Goal: Transaction & Acquisition: Purchase product/service

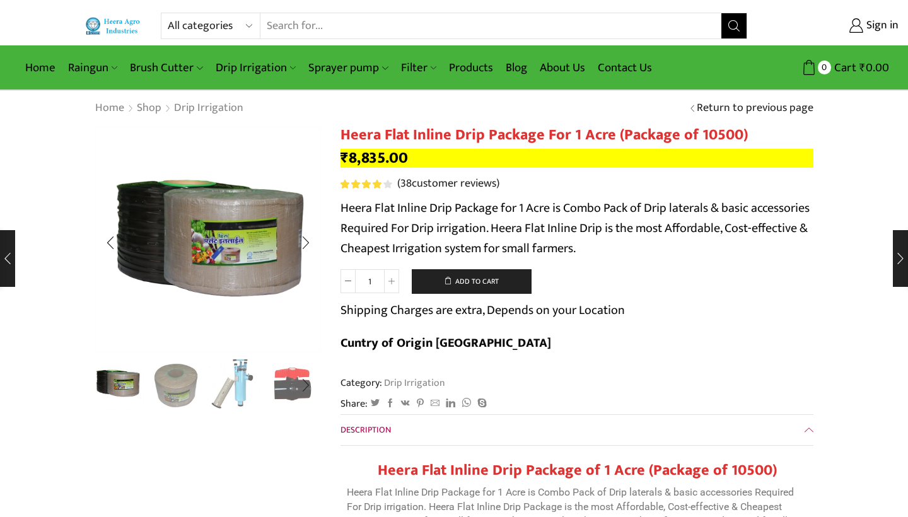
click at [235, 370] on img "3 / 10" at bounding box center [234, 384] width 52 height 52
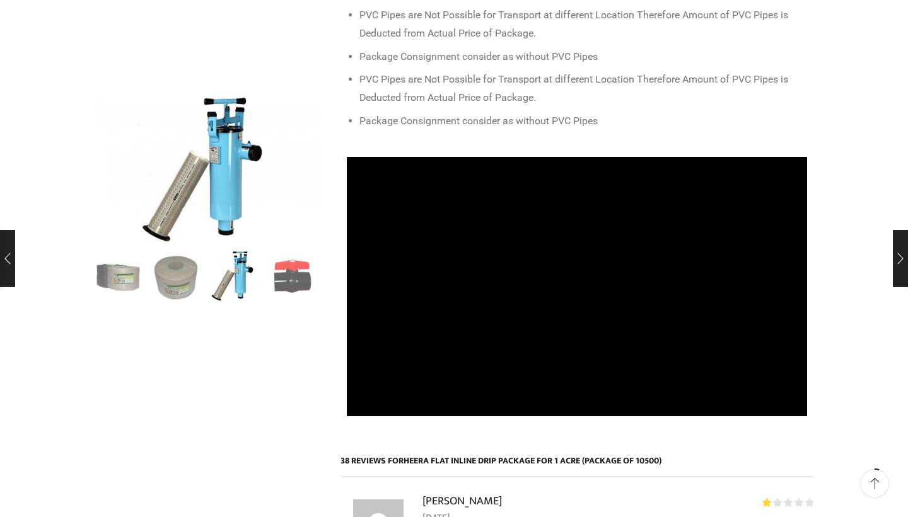
scroll to position [655, 0]
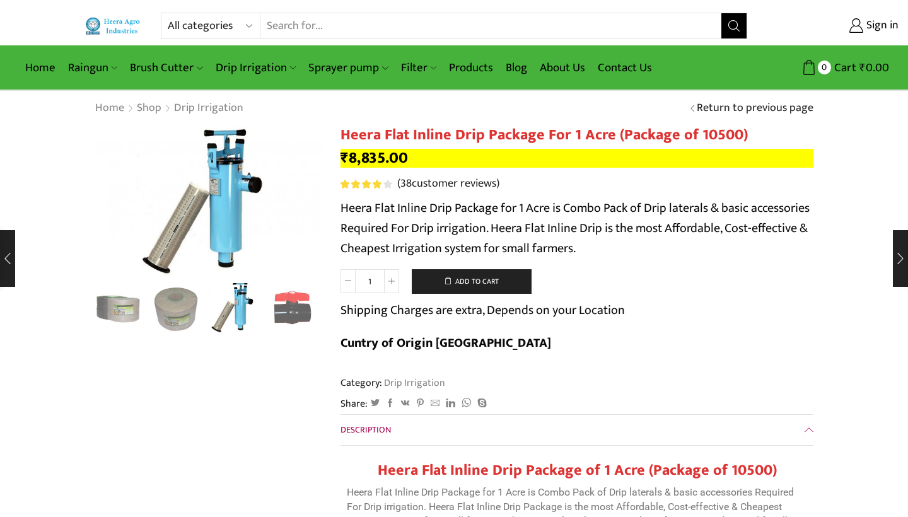
scroll to position [0, 0]
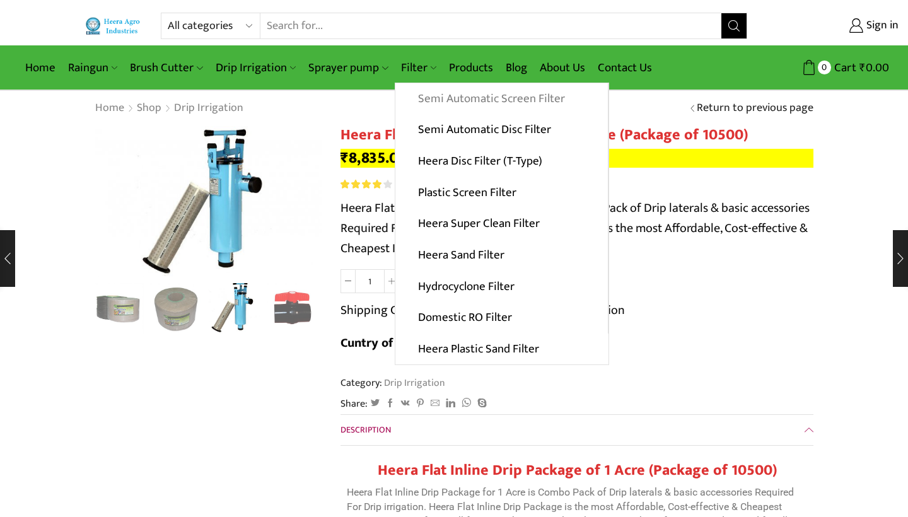
click at [445, 95] on link "Semi Automatic Screen Filter" at bounding box center [502, 99] width 213 height 32
click at [478, 93] on link "Semi Automatic Screen Filter" at bounding box center [502, 99] width 213 height 32
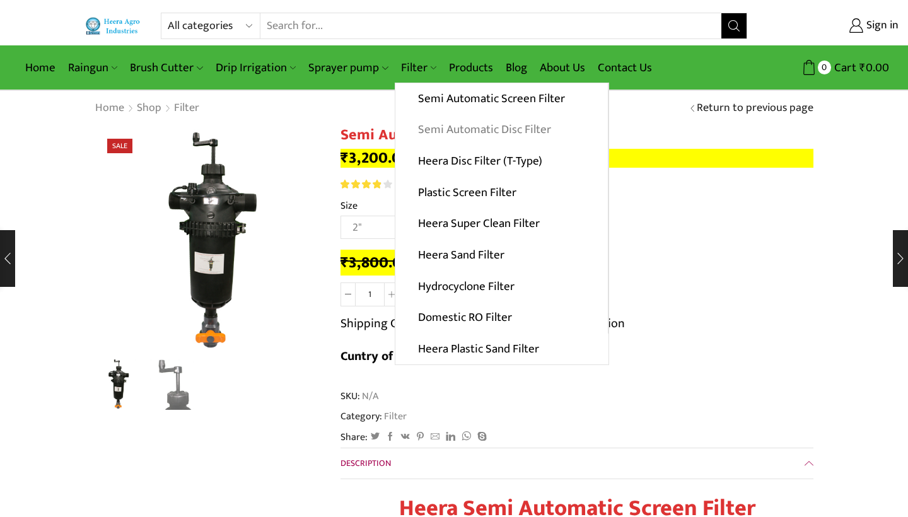
click at [446, 124] on link "Semi Automatic Disc Filter" at bounding box center [502, 130] width 213 height 32
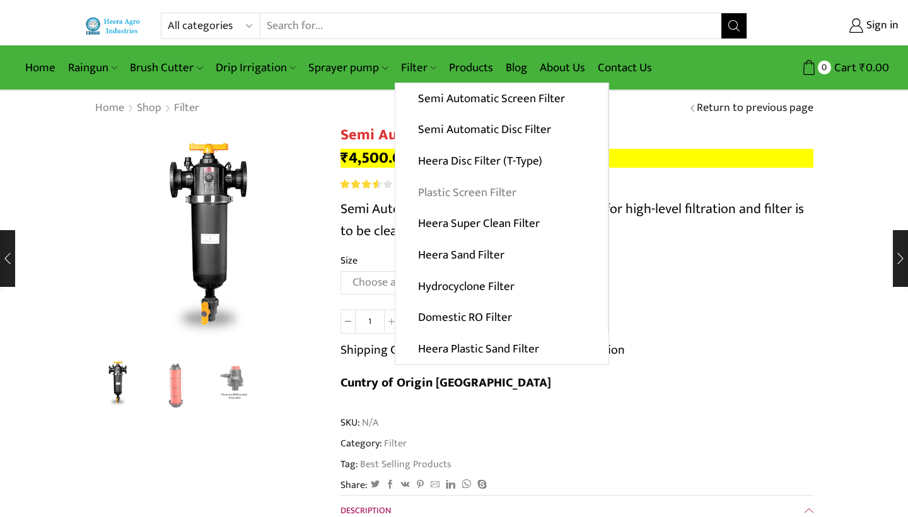
click at [486, 187] on link "Plastic Screen Filter" at bounding box center [502, 193] width 213 height 32
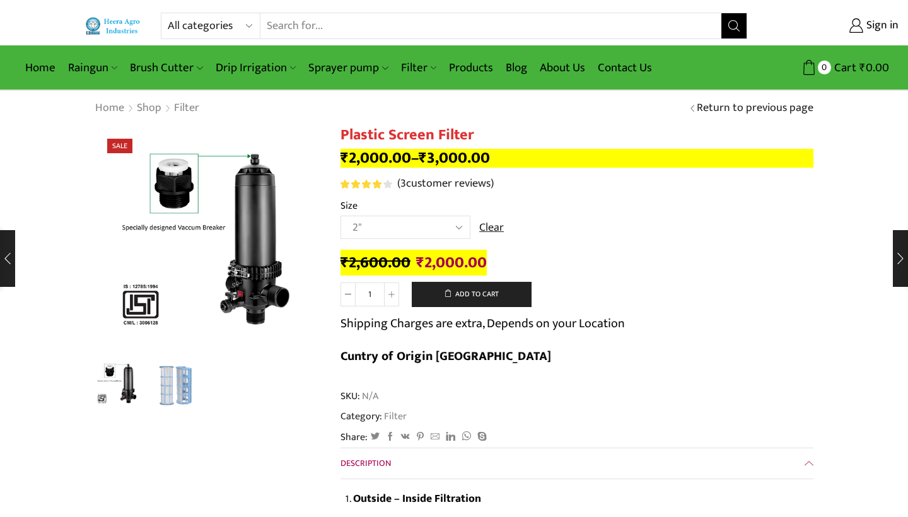
click at [252, 25] on select "All categories Accessories Air Release Valve Brush Cutter Domestic Use Drip Irr…" at bounding box center [214, 25] width 93 height 25
select select "accessories"
click at [736, 30] on icon "Search button" at bounding box center [734, 25] width 11 height 11
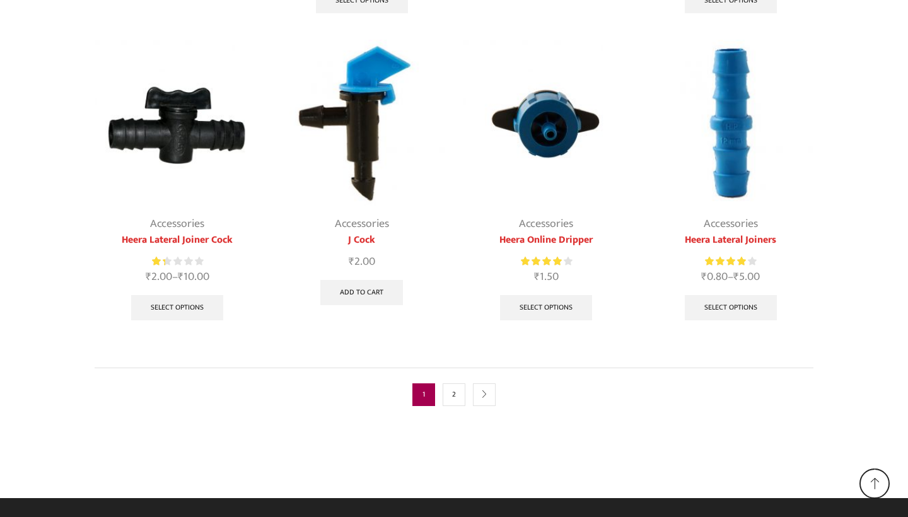
scroll to position [762, 0]
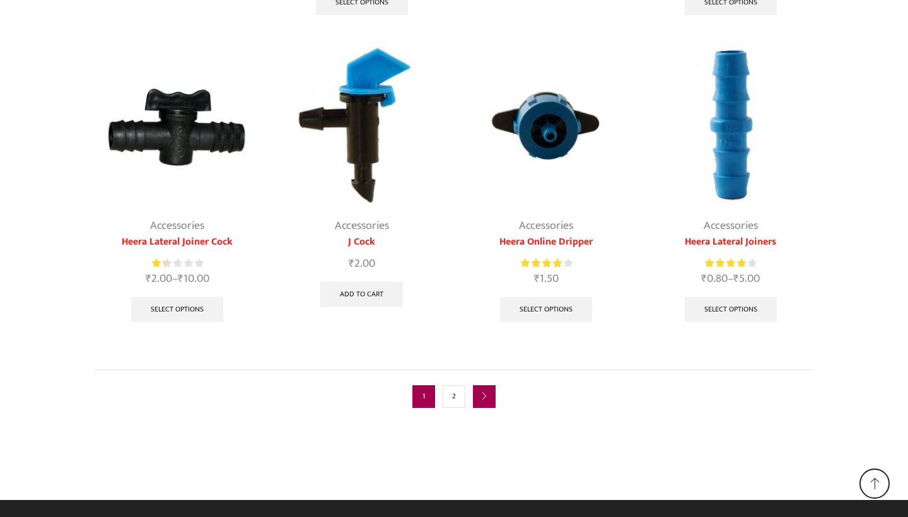
click at [476, 387] on link "next" at bounding box center [484, 396] width 23 height 23
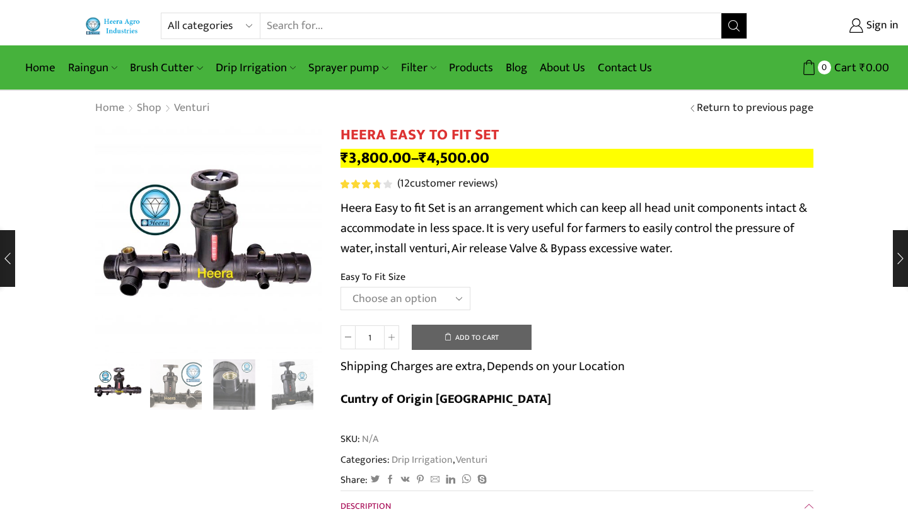
click at [450, 303] on select "Choose an option 2" Easy To Fit 2.5" Easy To Fit 3" Easy To Fit" at bounding box center [406, 298] width 130 height 23
select select "2" Easy To Fit"
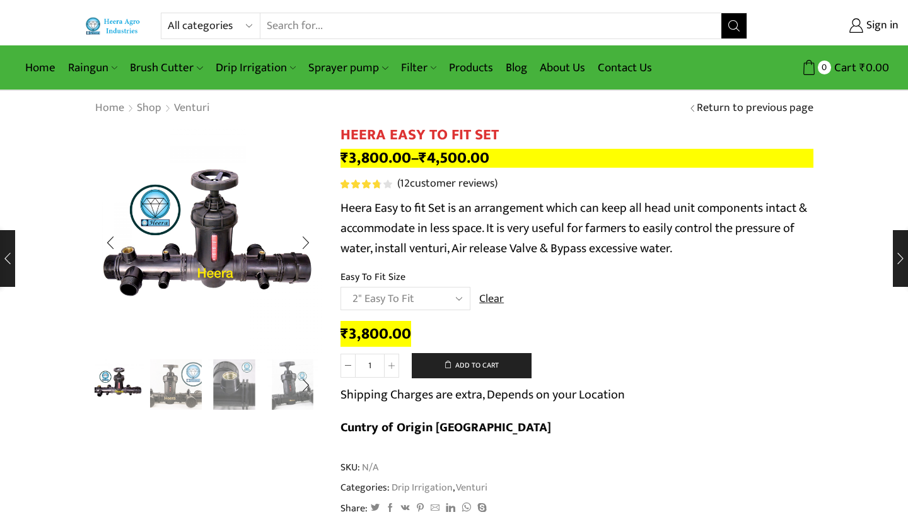
click at [114, 377] on img "1 / 8" at bounding box center [117, 384] width 52 height 52
click at [182, 388] on img "2 / 8" at bounding box center [176, 384] width 52 height 52
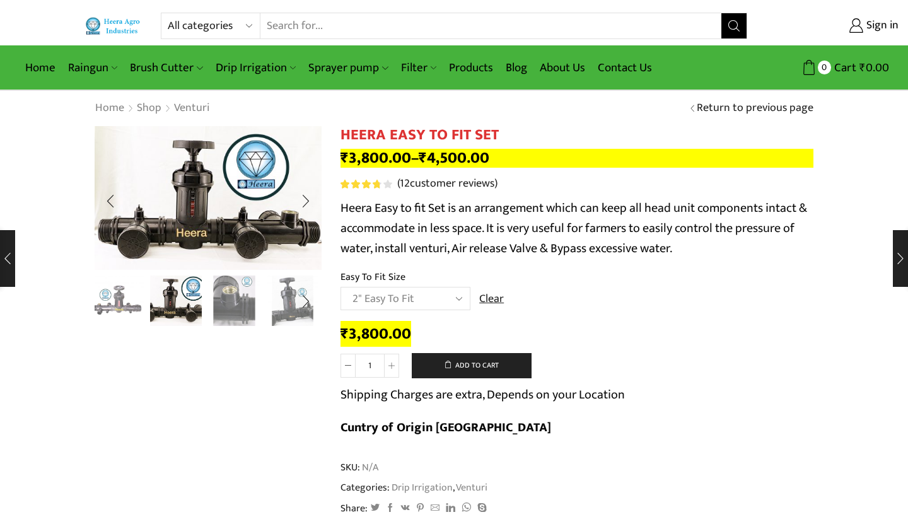
click at [232, 302] on img "3 / 8" at bounding box center [234, 300] width 52 height 52
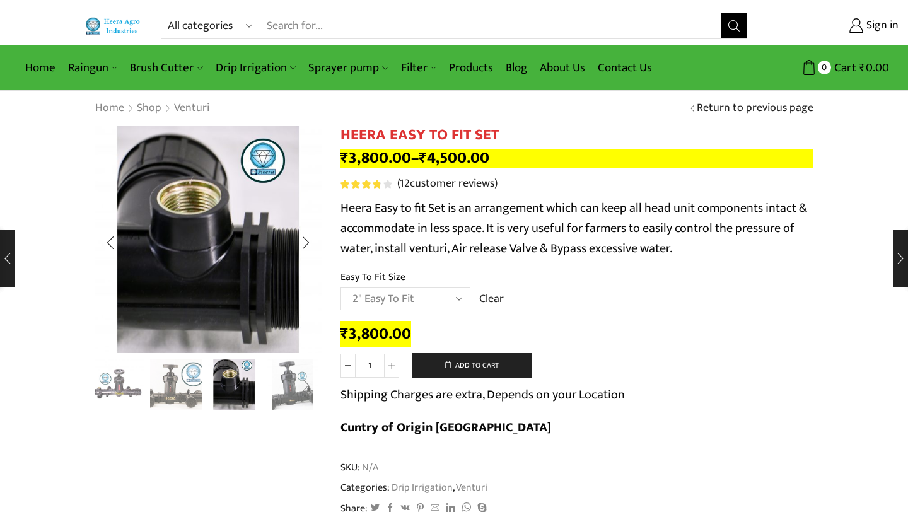
click at [293, 384] on div "Next slide" at bounding box center [306, 386] width 32 height 32
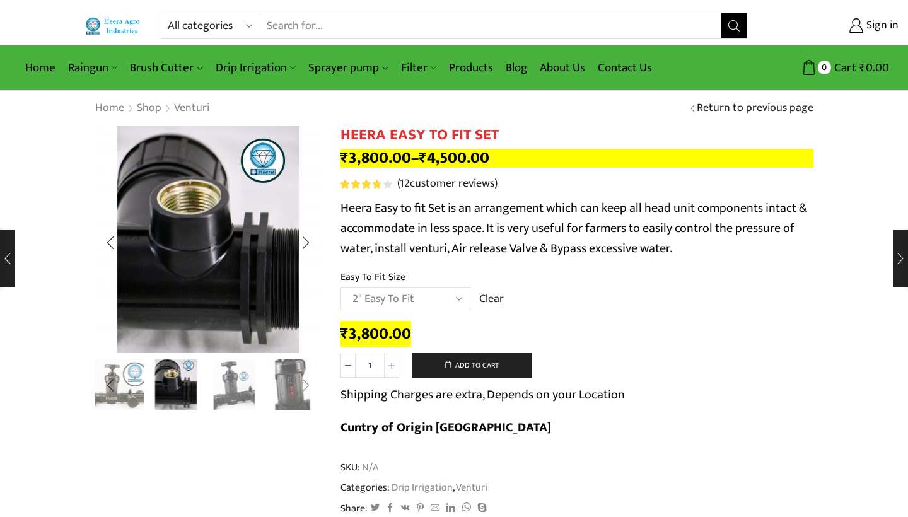
click at [295, 393] on div "Next slide" at bounding box center [306, 386] width 32 height 32
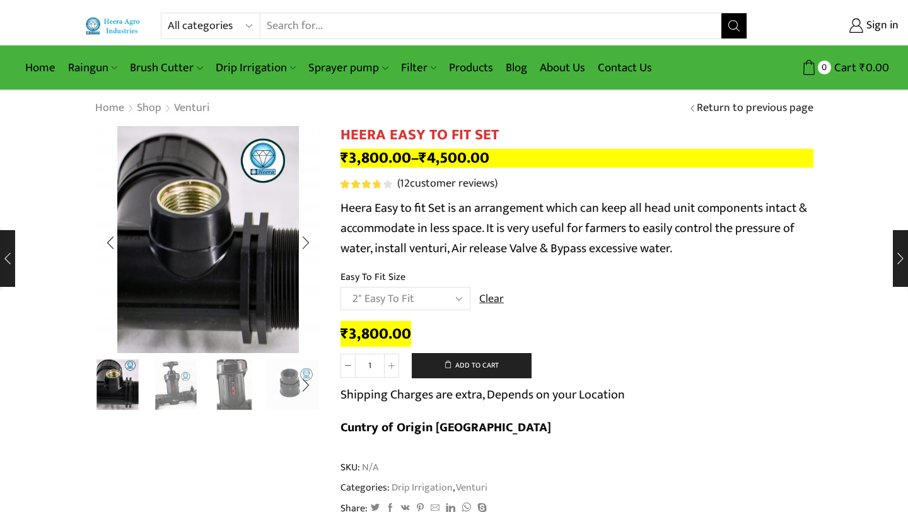
click at [285, 387] on img "6 / 8" at bounding box center [293, 384] width 52 height 52
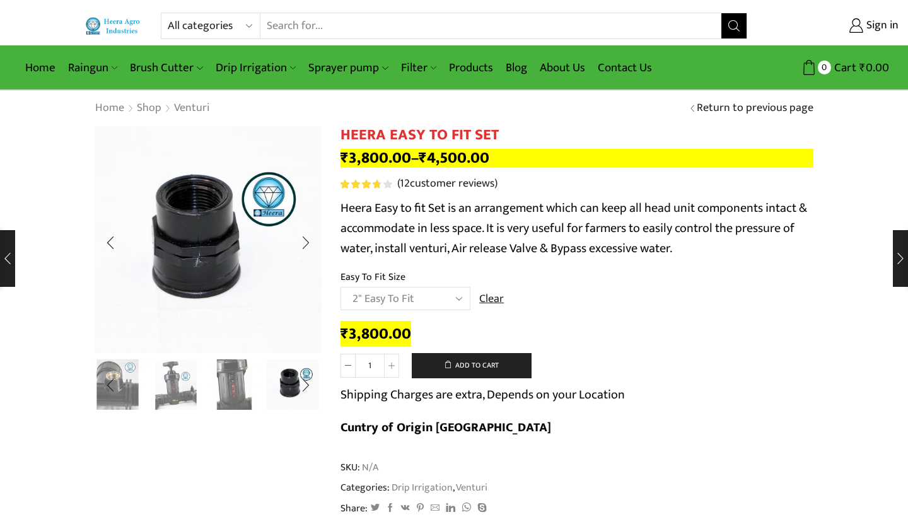
click at [231, 387] on img "5 / 8" at bounding box center [234, 384] width 52 height 52
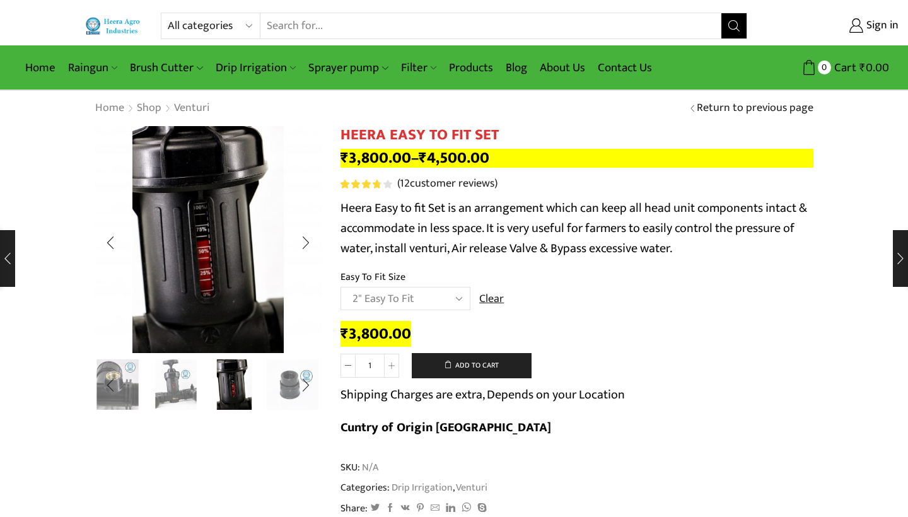
click at [180, 381] on img "4 / 8" at bounding box center [176, 384] width 52 height 52
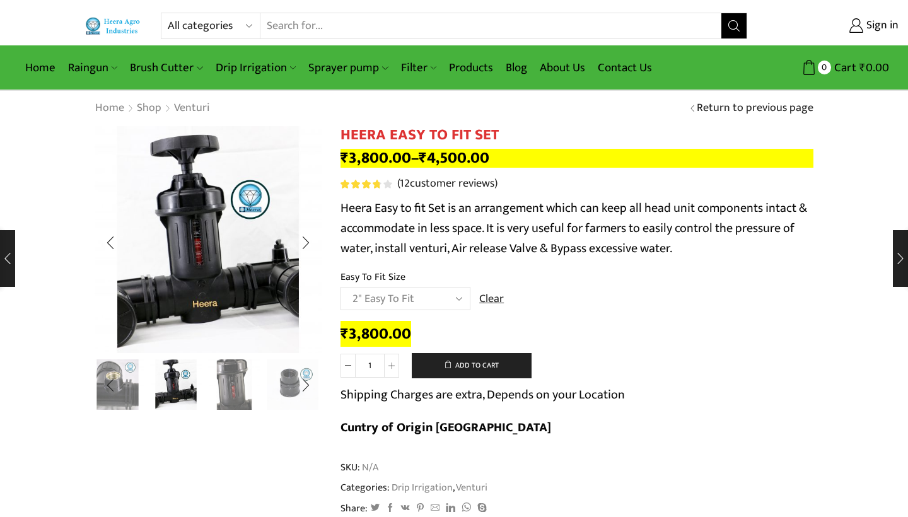
click at [282, 389] on img "6 / 8" at bounding box center [293, 384] width 52 height 52
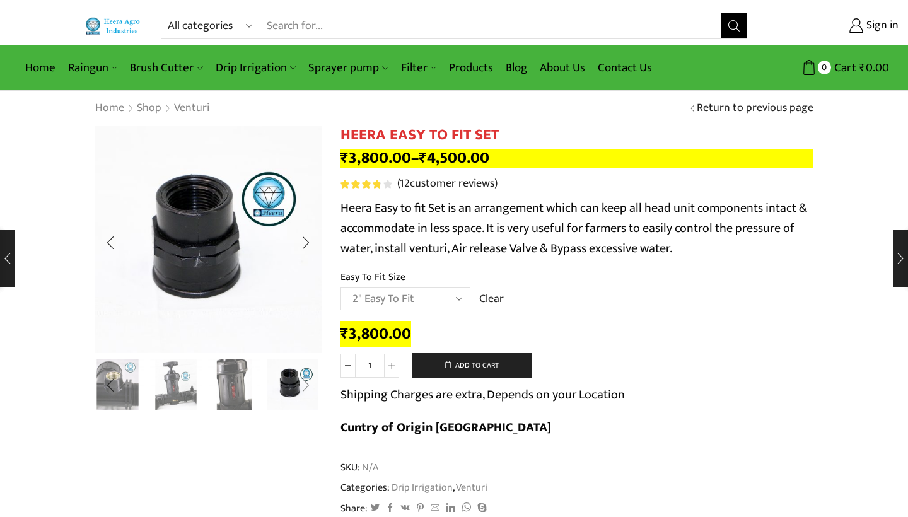
click at [307, 385] on div "Next slide" at bounding box center [306, 386] width 32 height 32
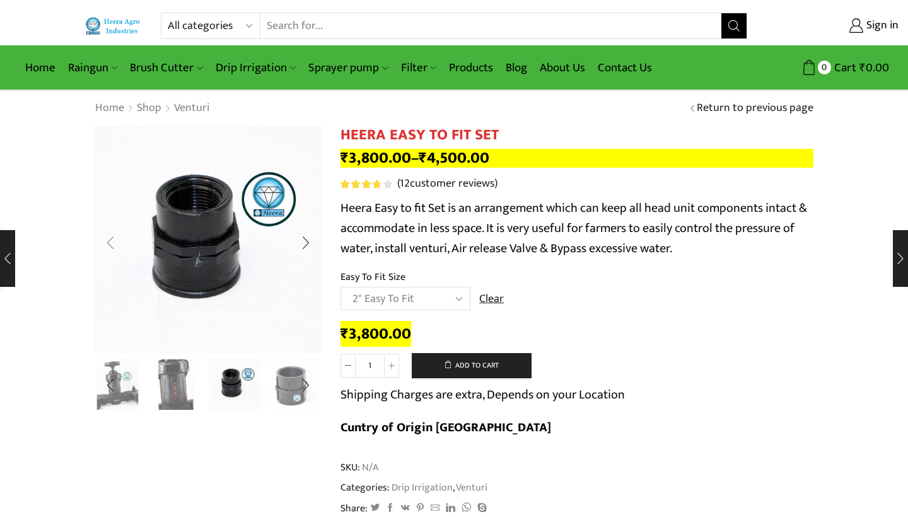
click at [107, 239] on div "Previous slide" at bounding box center [111, 243] width 32 height 32
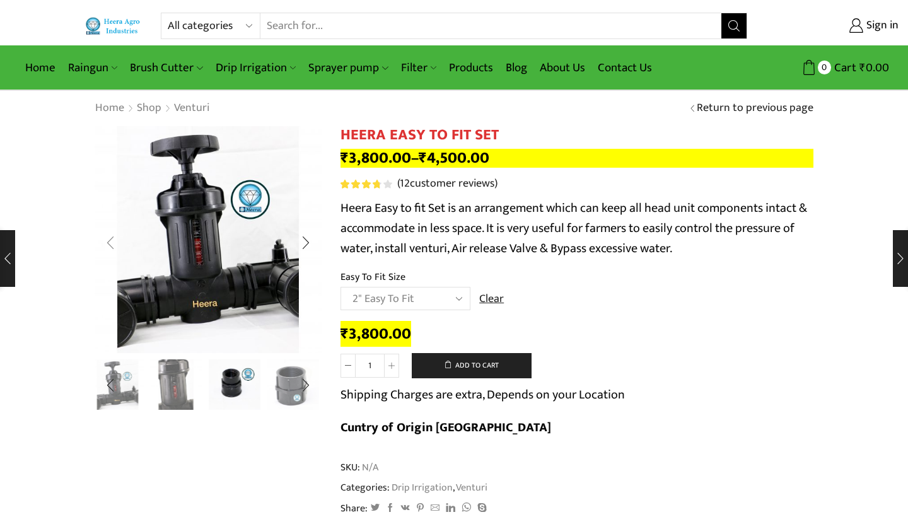
click at [107, 239] on div "Previous slide" at bounding box center [111, 243] width 32 height 32
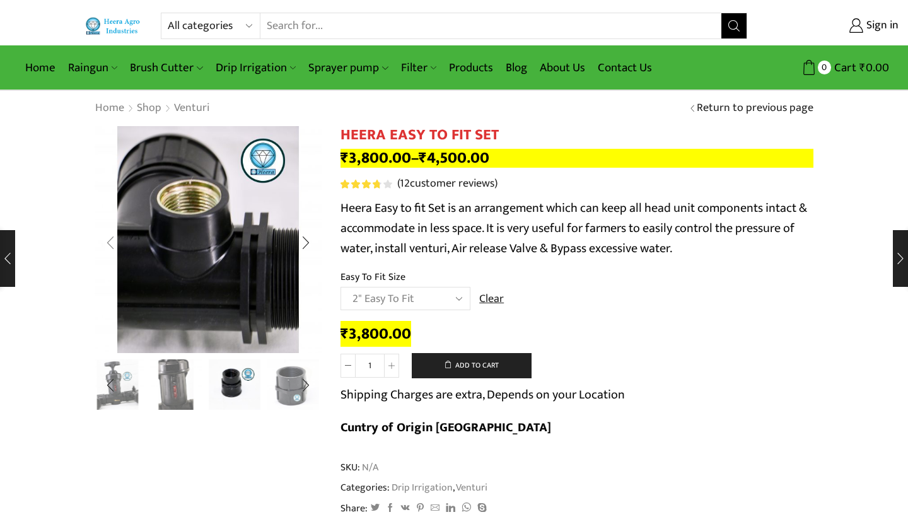
click at [107, 239] on div "Previous slide" at bounding box center [111, 243] width 32 height 32
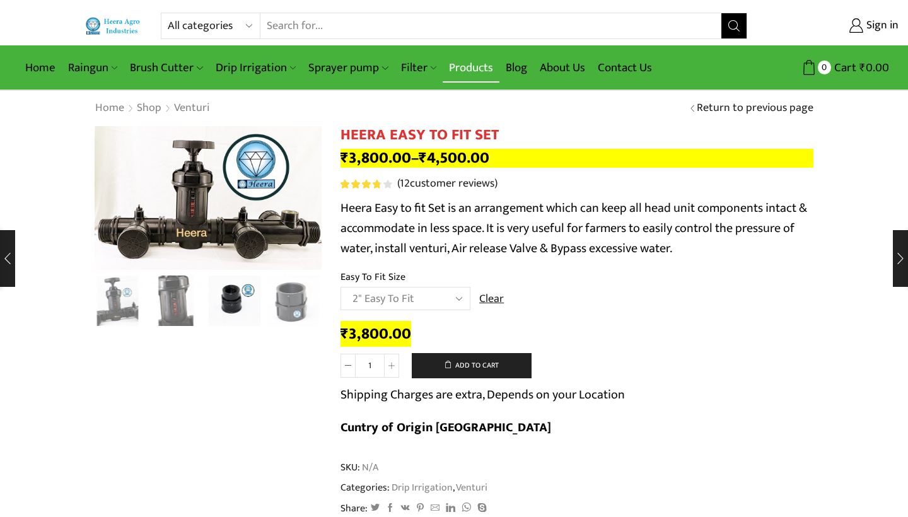
click at [486, 67] on link "Products" at bounding box center [471, 68] width 57 height 30
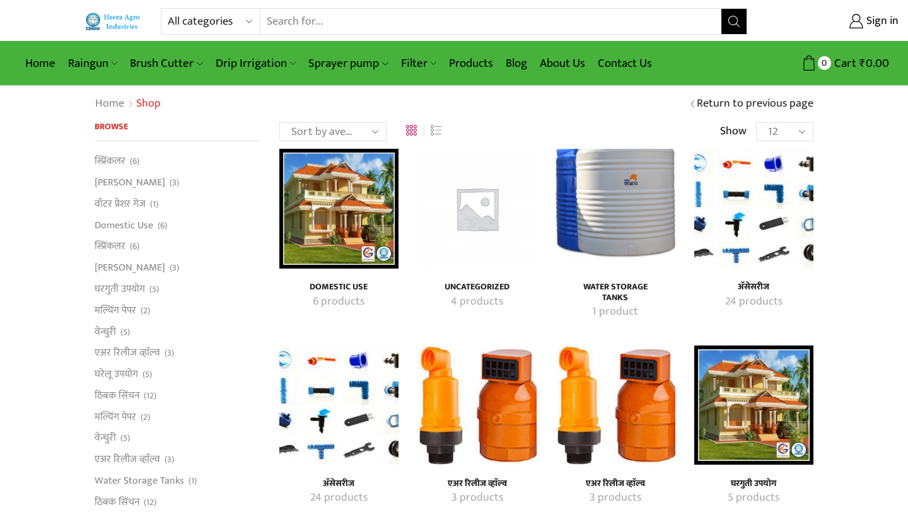
scroll to position [1, 0]
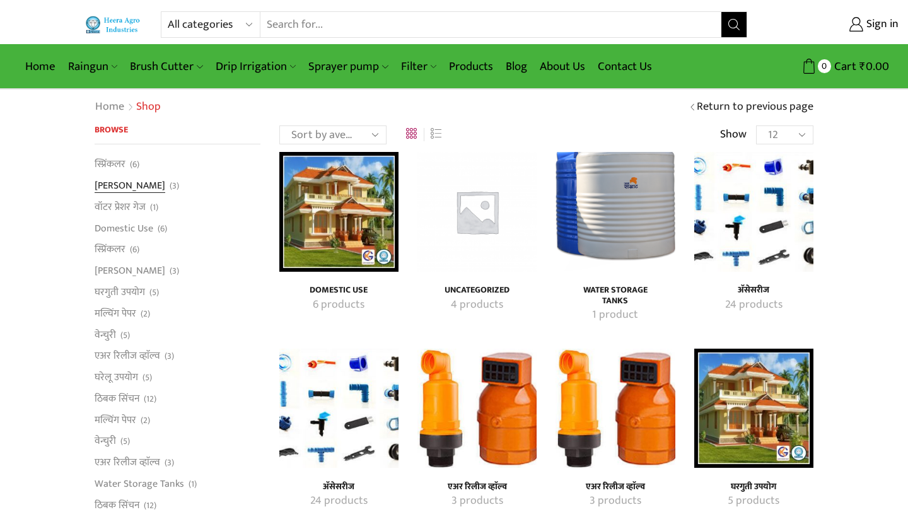
click at [126, 191] on link "[PERSON_NAME]" at bounding box center [130, 185] width 71 height 21
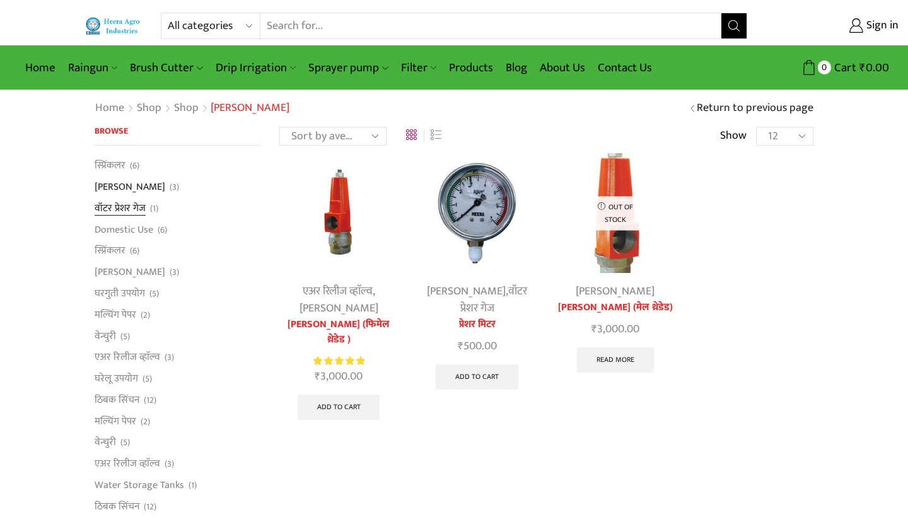
click at [125, 205] on link "वॉटर प्रेशर गेज" at bounding box center [120, 207] width 51 height 21
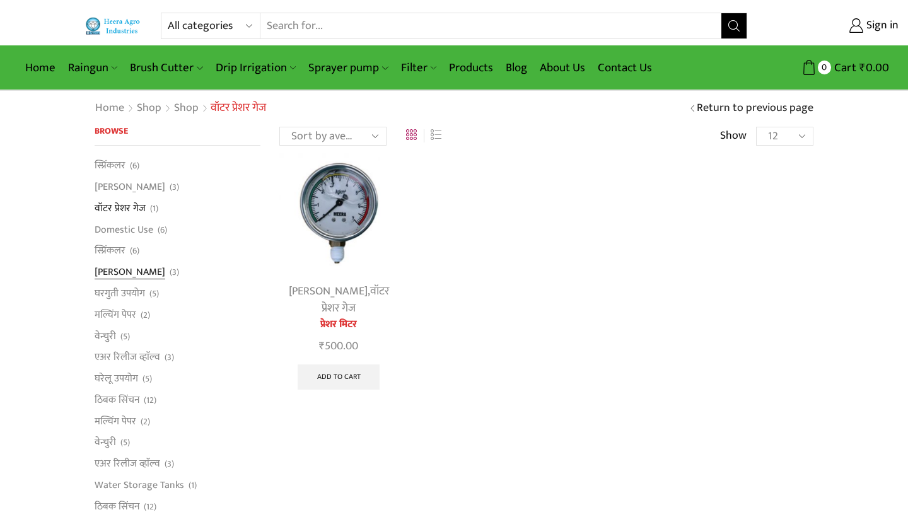
click at [112, 267] on link "[PERSON_NAME]" at bounding box center [130, 272] width 71 height 21
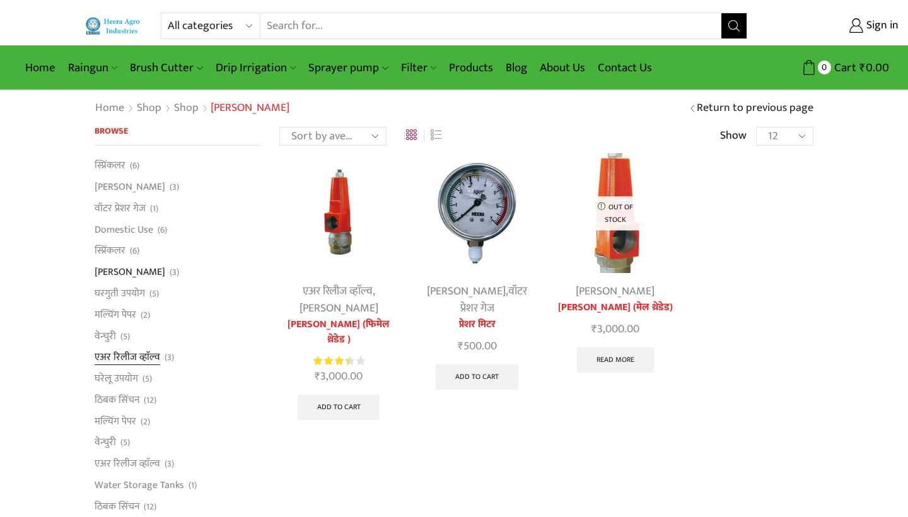
click at [113, 351] on link "एअर रिलीज व्हाॅल्व" at bounding box center [128, 357] width 66 height 21
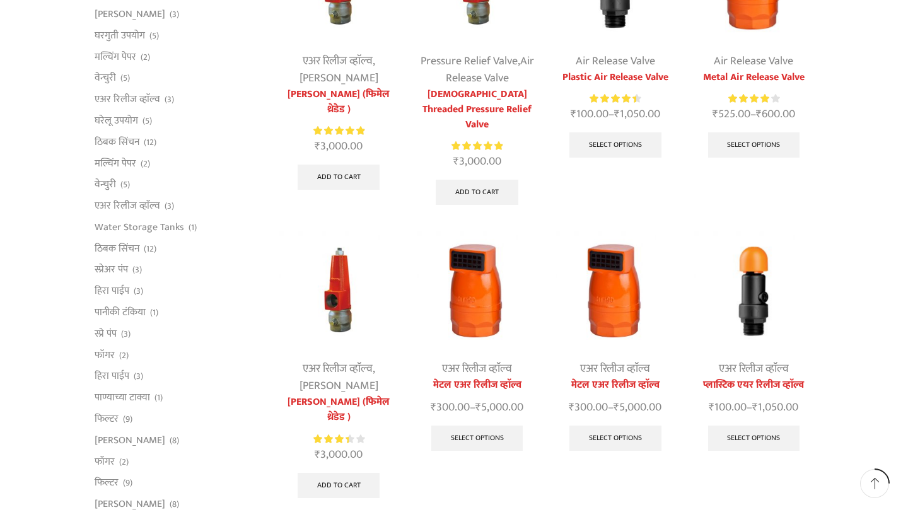
scroll to position [232, 0]
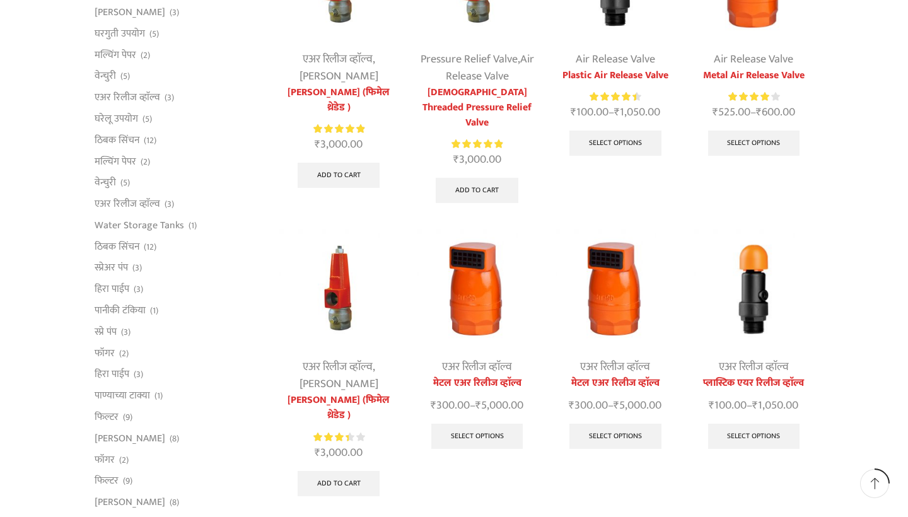
click at [741, 358] on link "एअर रिलीज व्हाॅल्व" at bounding box center [754, 367] width 70 height 19
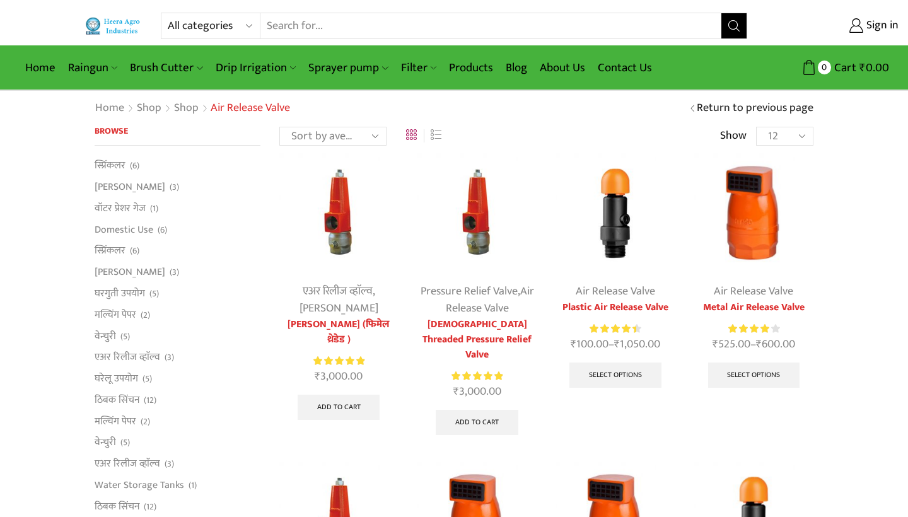
click at [600, 305] on link "Plastic Air Release Valve" at bounding box center [615, 307] width 119 height 15
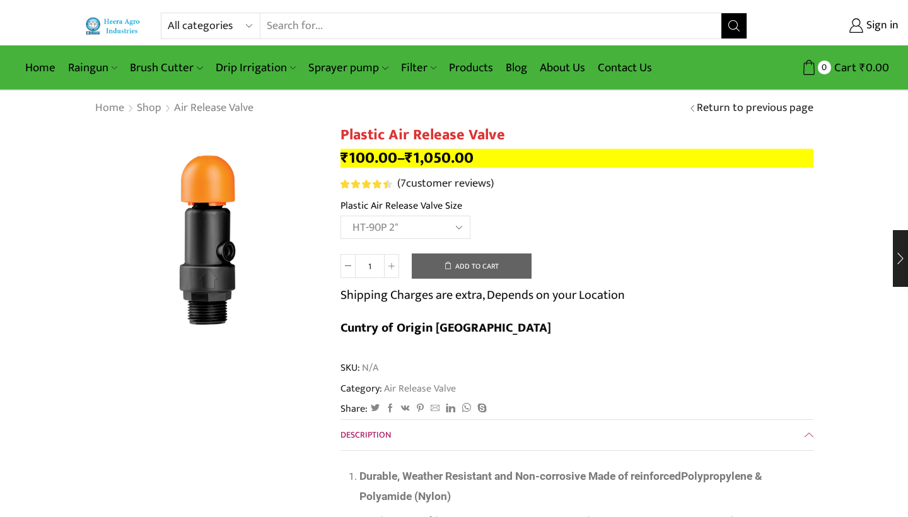
select select "ht-90p-2"
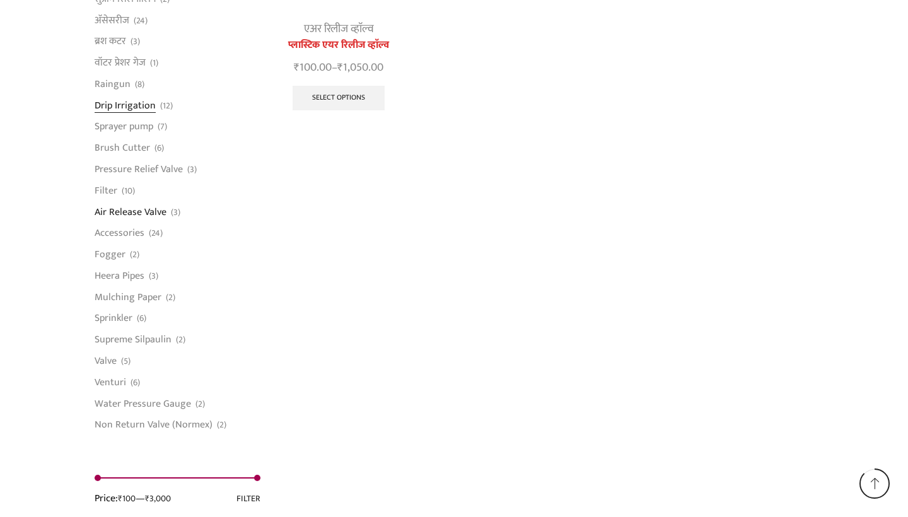
scroll to position [874, 0]
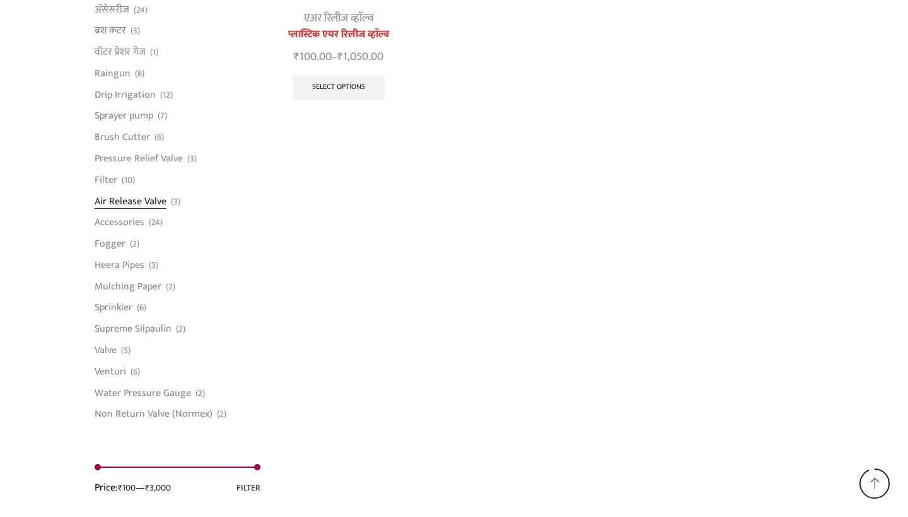
click at [140, 206] on link "Air Release Valve" at bounding box center [131, 201] width 72 height 21
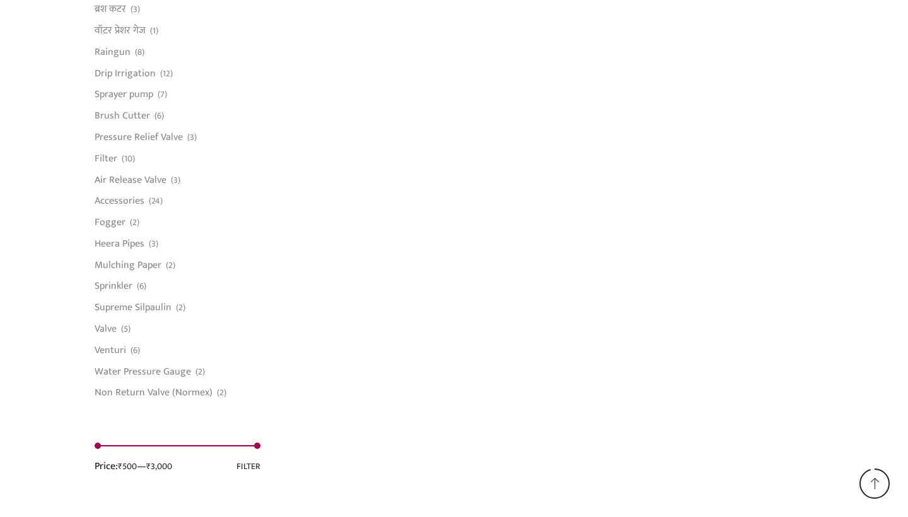
scroll to position [891, 0]
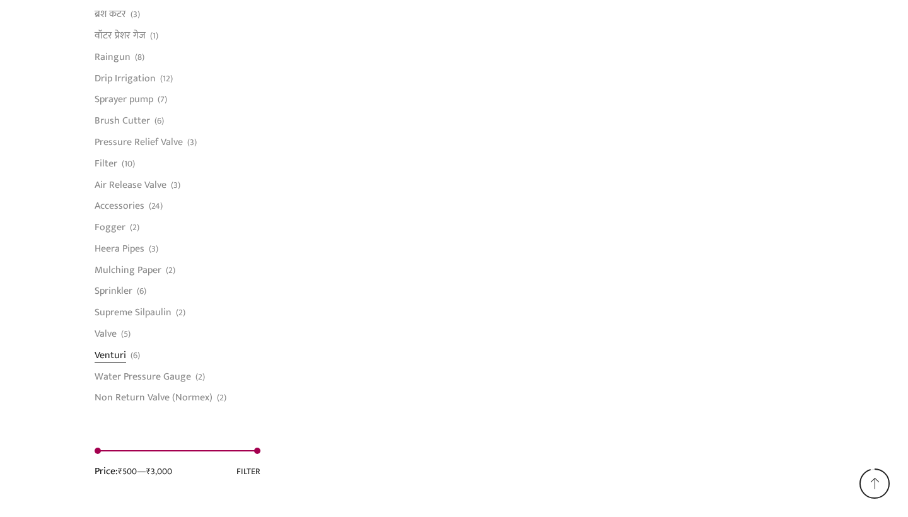
click at [103, 360] on link "Venturi" at bounding box center [111, 354] width 32 height 21
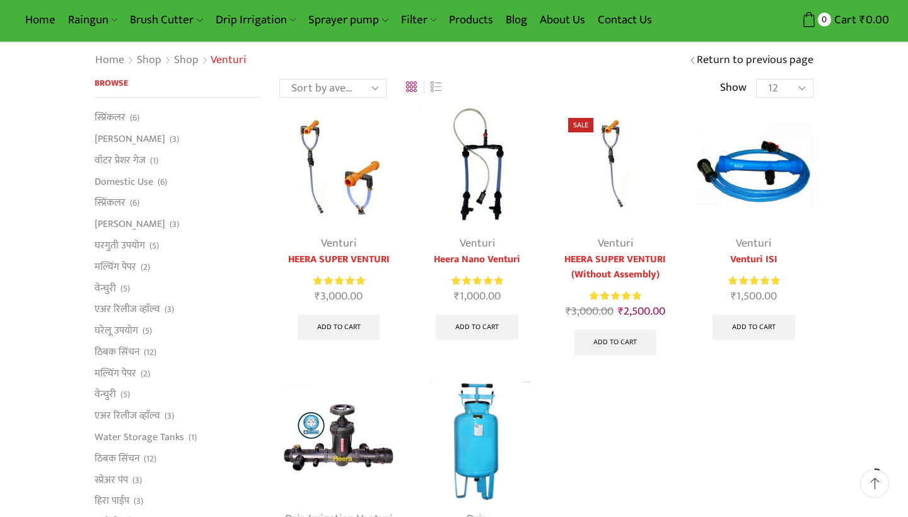
scroll to position [52, 0]
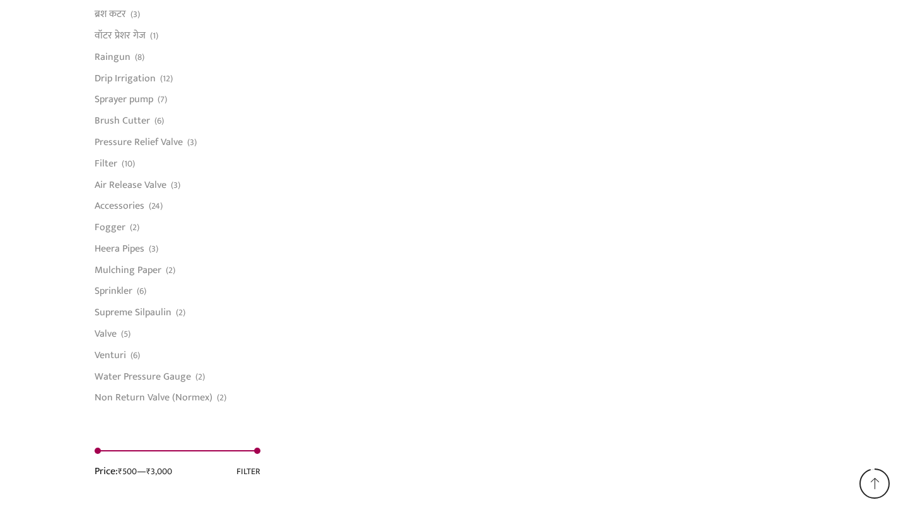
scroll to position [891, 0]
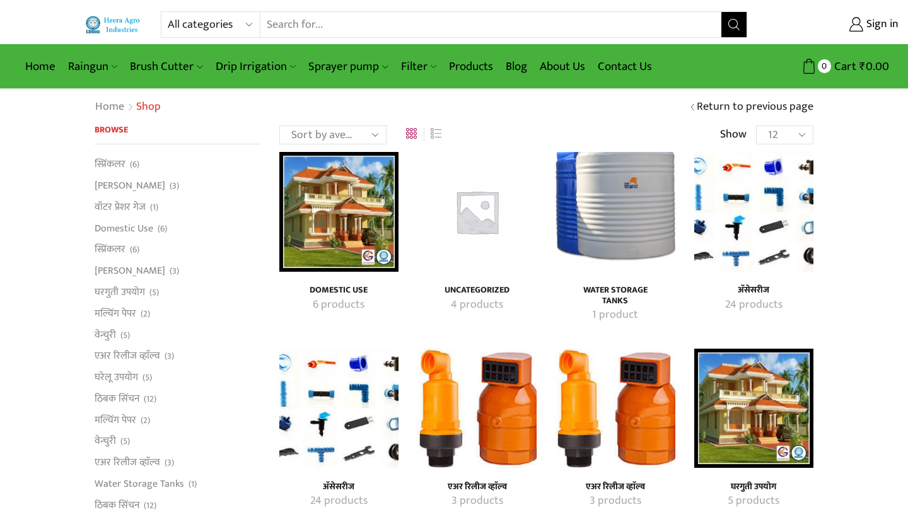
scroll to position [1, 0]
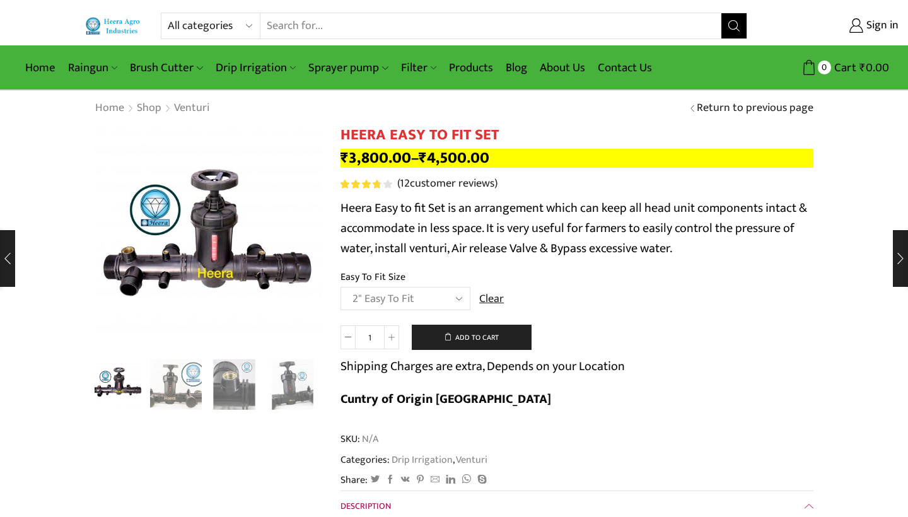
select select "2" Easy To Fit"
